Goal: Information Seeking & Learning: Learn about a topic

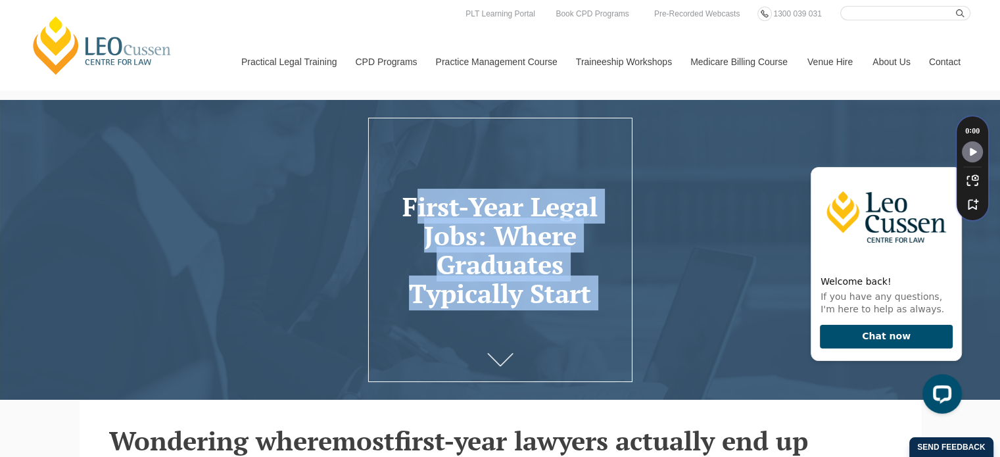
drag, startPoint x: 402, startPoint y: 210, endPoint x: 466, endPoint y: 364, distance: 165.7
click at [466, 364] on div "First-Year Legal Jobs: Where Graduates Typically Start" at bounding box center [500, 250] width 1000 height 300
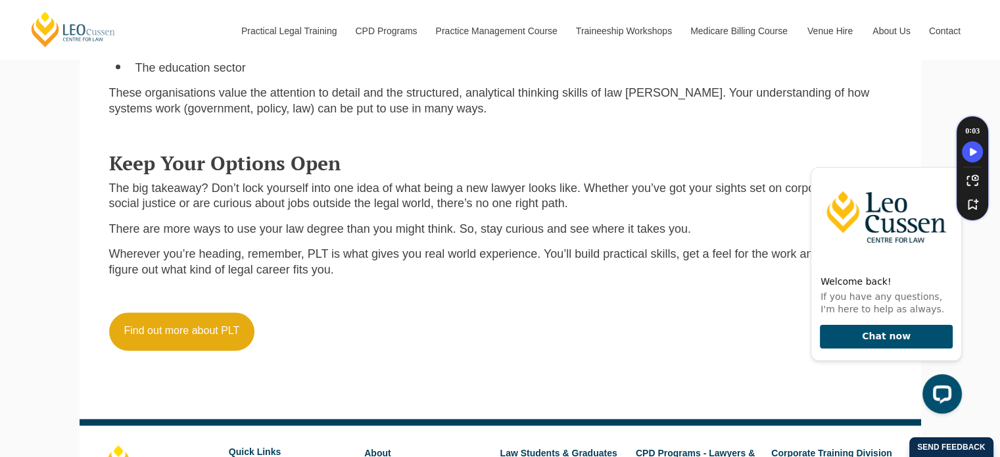
scroll to position [1630, 0]
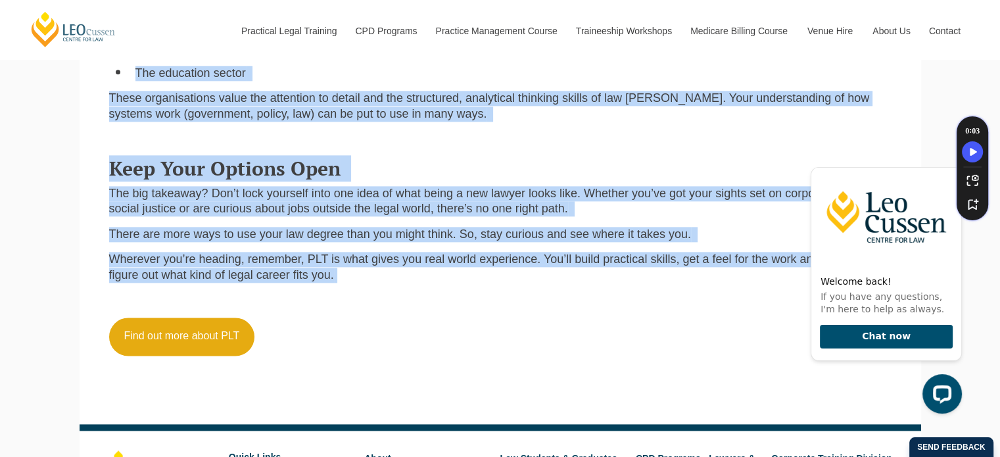
click at [346, 281] on p "Wherever you’re heading, remember, PLT is what gives you real world experience.…" at bounding box center [500, 267] width 783 height 31
copy div "Lorem-Ipsu Dolor Sita: Conse Adipiscin Elitseddo Eiusm Temporinc utlab etdo mag…"
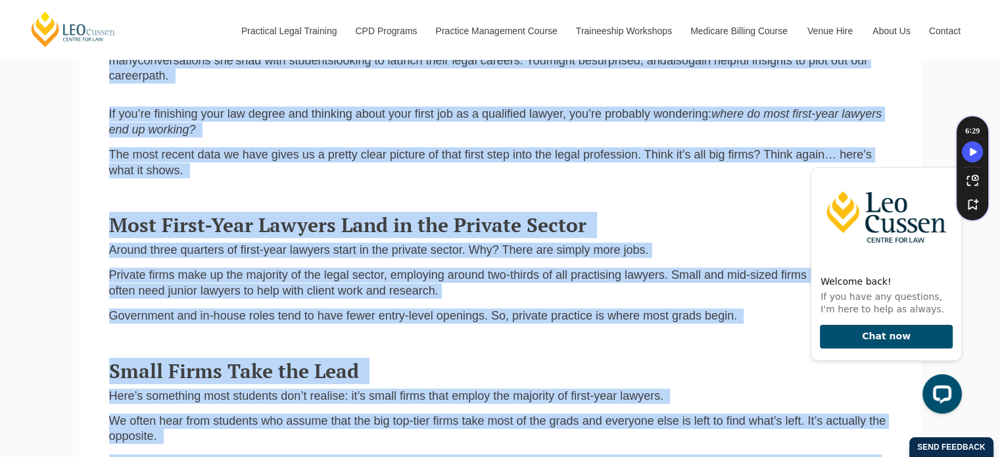
scroll to position [0, 0]
